Goal: Find specific page/section: Find specific page/section

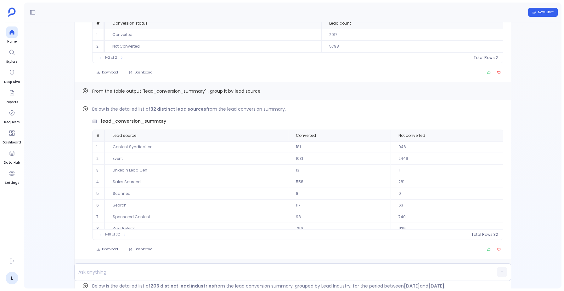
scroll to position [-349, 0]
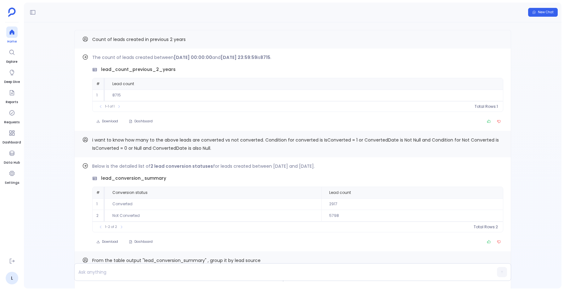
click at [9, 34] on icon at bounding box center [12, 32] width 6 height 6
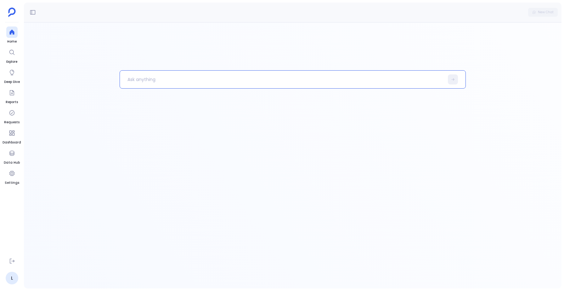
click at [146, 83] on p at bounding box center [282, 79] width 324 height 16
click at [451, 81] on icon at bounding box center [453, 79] width 4 height 4
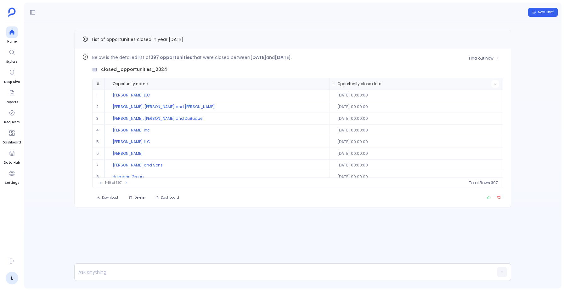
click at [495, 85] on icon at bounding box center [496, 84] width 4 height 4
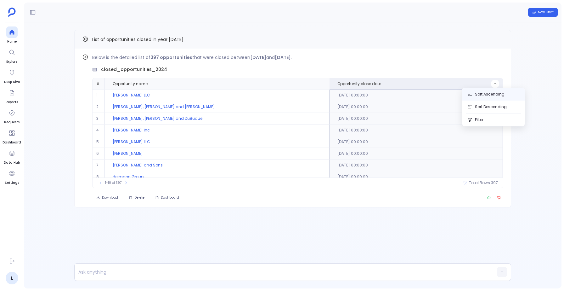
click at [490, 94] on button "Sort Ascending" at bounding box center [494, 94] width 62 height 13
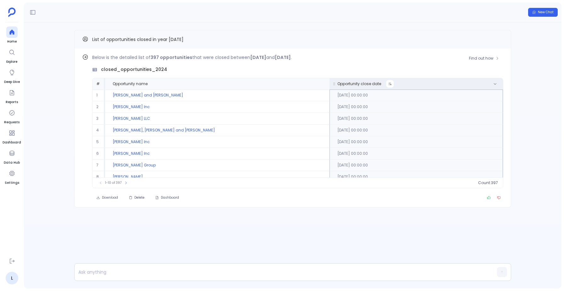
click at [386, 82] on button at bounding box center [390, 84] width 8 height 8
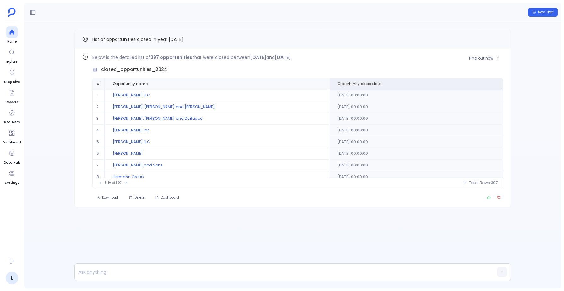
click at [494, 84] on icon at bounding box center [496, 84] width 4 height 4
click at [488, 106] on button "Sort Descending" at bounding box center [494, 106] width 62 height 13
click at [388, 85] on icon at bounding box center [390, 84] width 4 height 4
click at [495, 85] on icon at bounding box center [496, 84] width 4 height 4
click at [428, 69] on div "closed_opportunities_2024" at bounding box center [297, 69] width 411 height 7
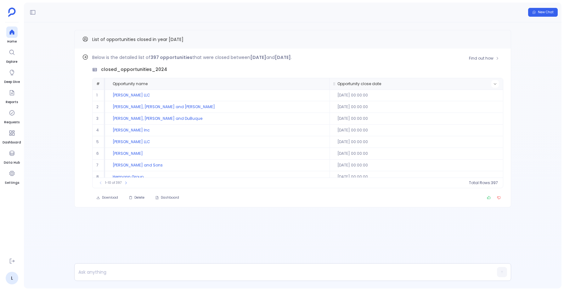
click at [495, 82] on icon at bounding box center [496, 84] width 4 height 4
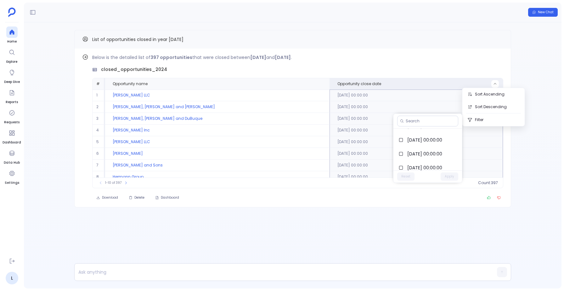
scroll to position [402, 0]
click at [351, 71] on div "closed_opportunities_2024" at bounding box center [297, 69] width 411 height 7
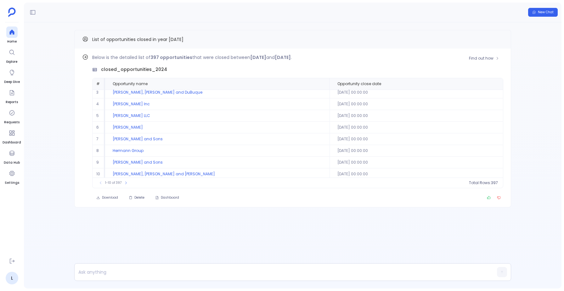
scroll to position [29, 0]
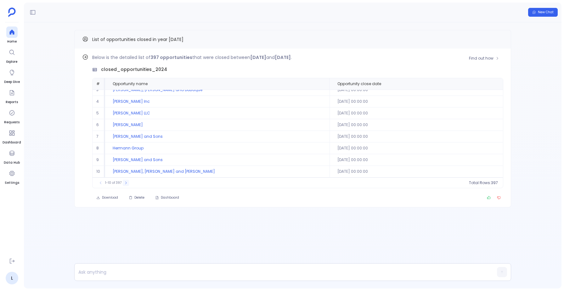
click at [126, 184] on icon at bounding box center [126, 183] width 4 height 4
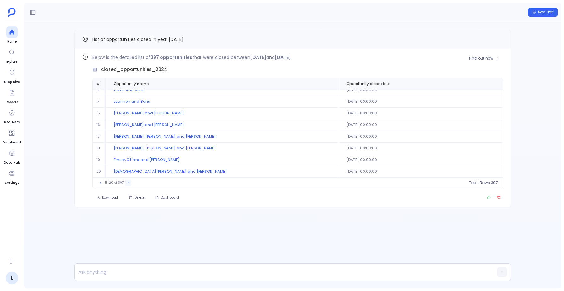
click at [129, 184] on icon at bounding box center [128, 183] width 4 height 4
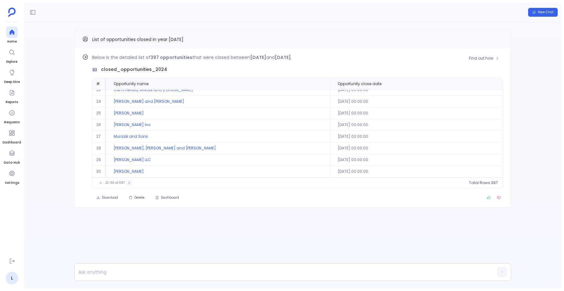
click at [127, 182] on icon at bounding box center [129, 183] width 4 height 4
